Goal: Task Accomplishment & Management: Complete application form

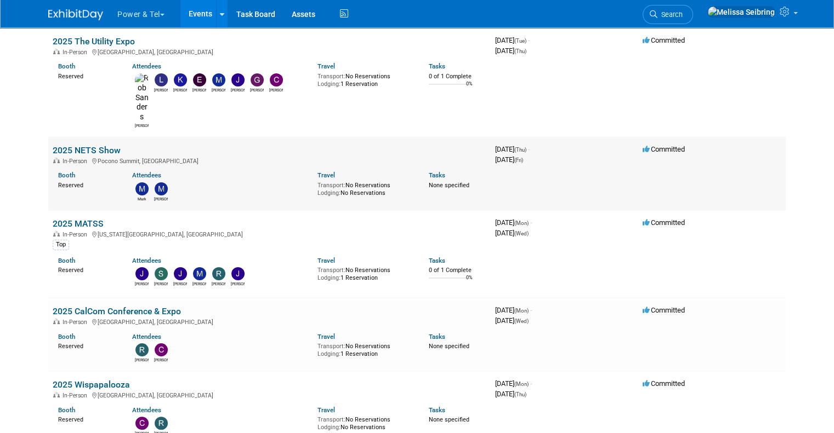
scroll to position [329, 0]
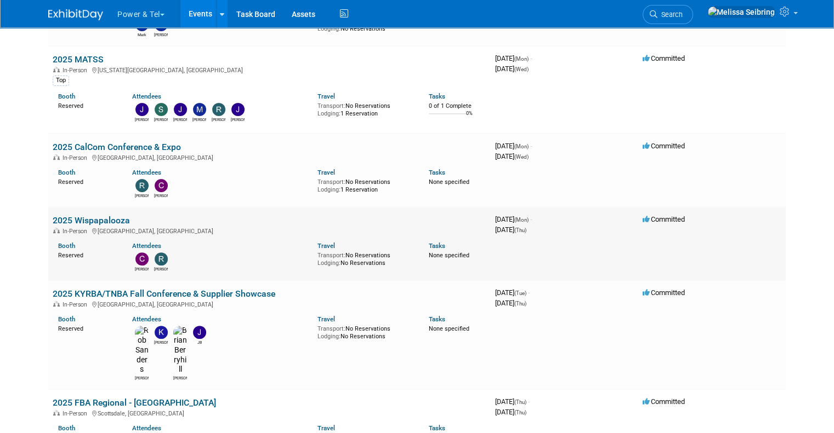
click at [96, 215] on link "2025 Wispapalooza" at bounding box center [91, 220] width 77 height 10
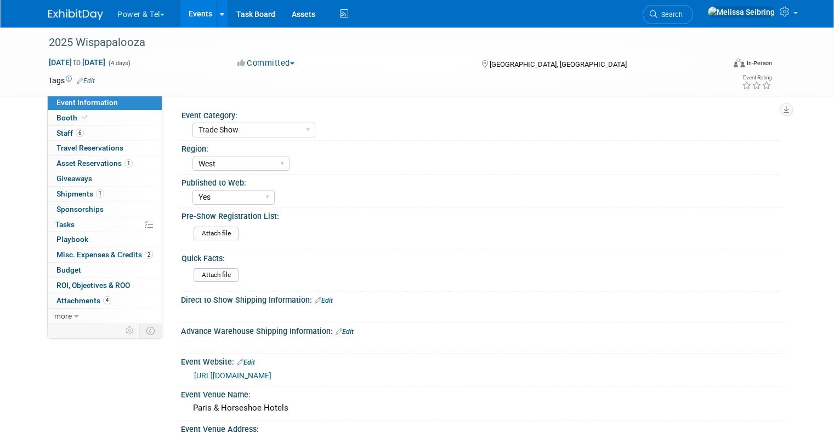
select select "Trade Show"
select select "West"
select select "Yes"
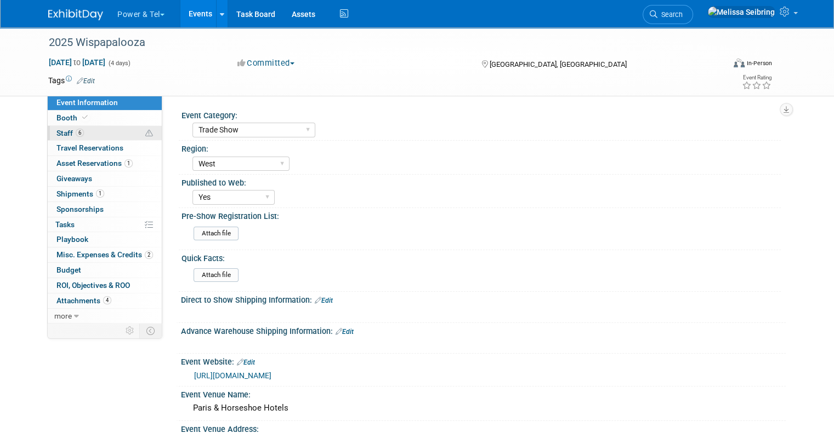
click at [76, 132] on span "6" at bounding box center [80, 133] width 8 height 8
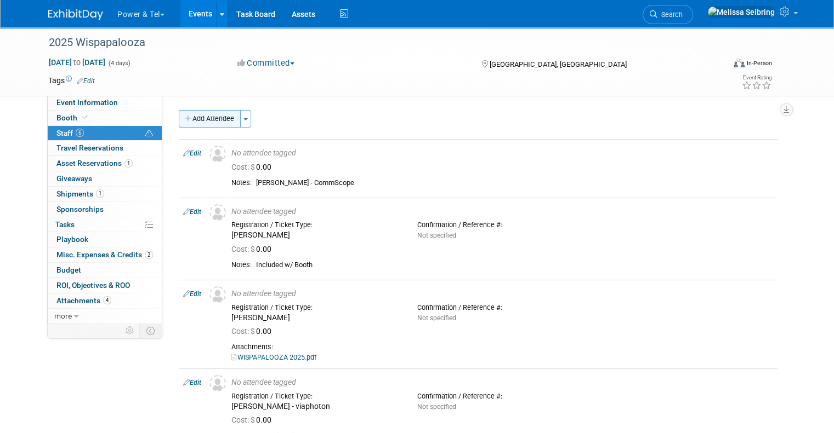
click at [203, 122] on button "Add Attendee" at bounding box center [210, 119] width 62 height 18
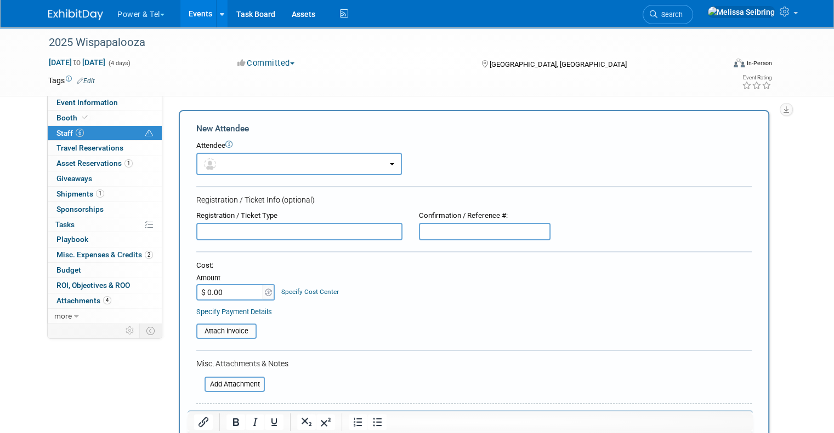
click at [219, 225] on input "text" at bounding box center [299, 232] width 206 height 18
click at [289, 223] on input "Jeff Fishcer" at bounding box center [299, 232] width 206 height 18
click at [284, 230] on input "Jeff Fishcer" at bounding box center [299, 232] width 206 height 18
type input "Jeff Fischer - ViaPhoton"
click at [229, 327] on input "file" at bounding box center [190, 331] width 130 height 13
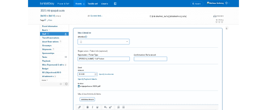
scroll to position [219, 0]
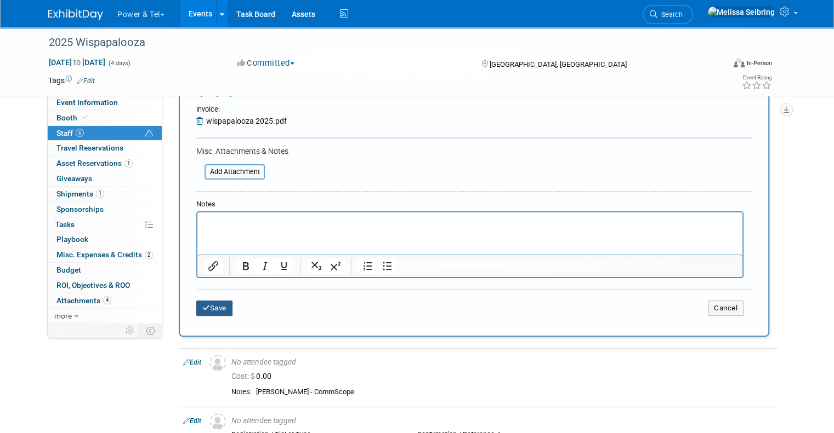
click at [204, 305] on button "Save" at bounding box center [214, 308] width 36 height 15
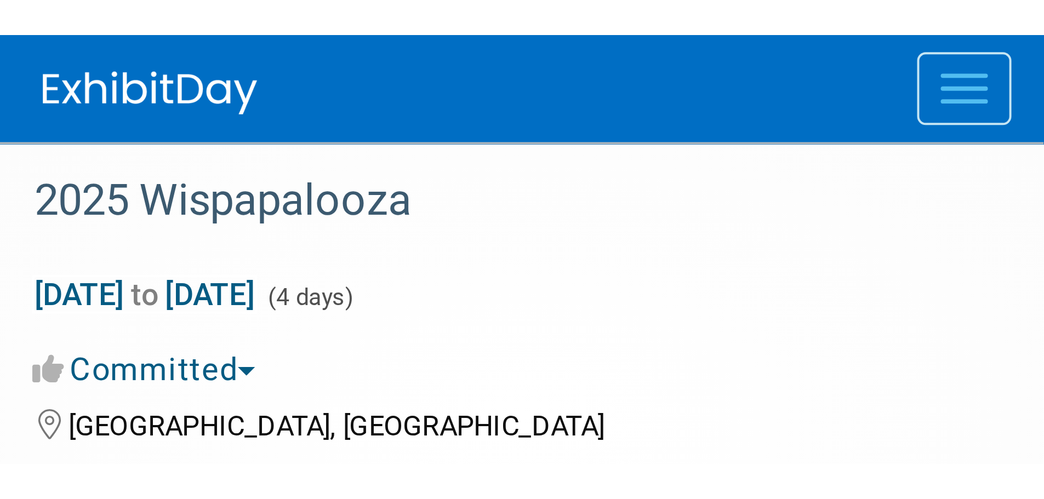
scroll to position [211, 0]
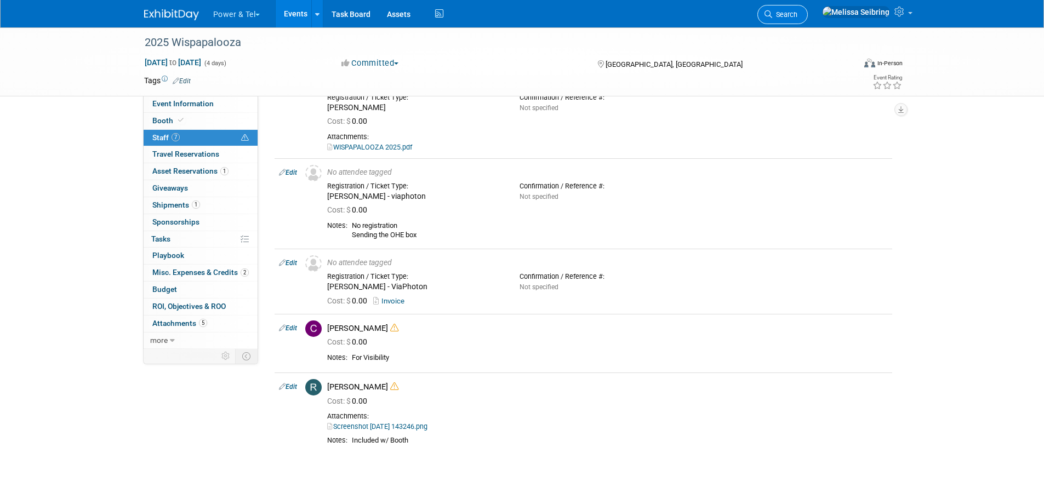
click at [797, 10] on span "Search" at bounding box center [784, 14] width 25 height 8
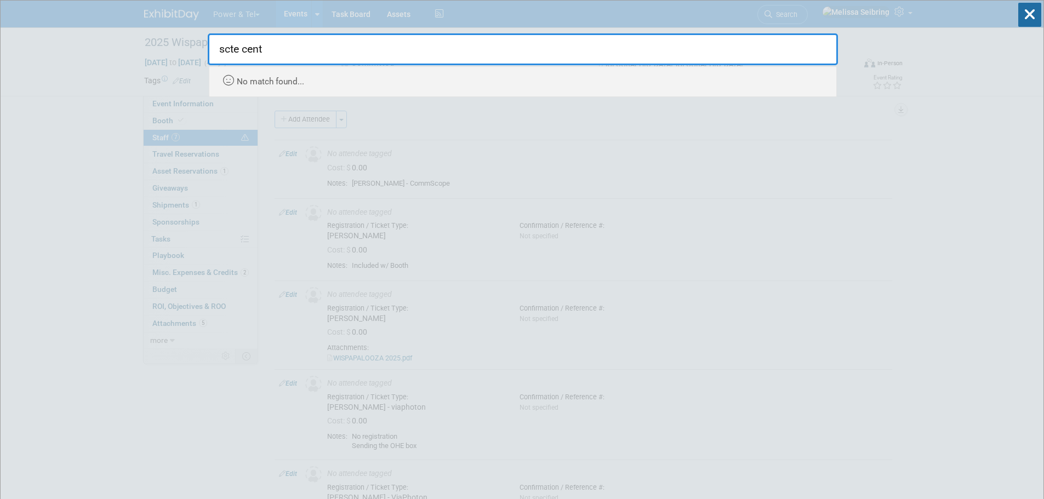
type input "scte cent"
